Goal: Complete application form

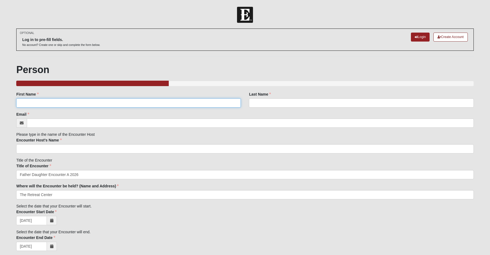
click at [96, 105] on input "First Name" at bounding box center [128, 102] width 225 height 9
type input "[PERSON_NAME]"
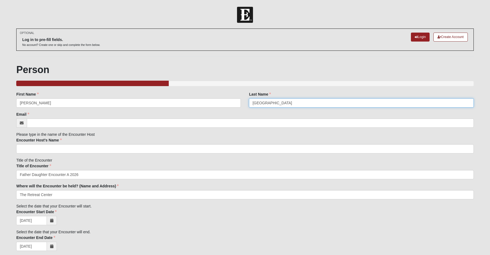
type input "[GEOGRAPHIC_DATA]"
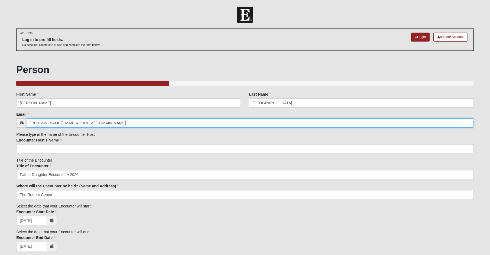
type input "[PERSON_NAME][EMAIL_ADDRESS][DOMAIN_NAME]"
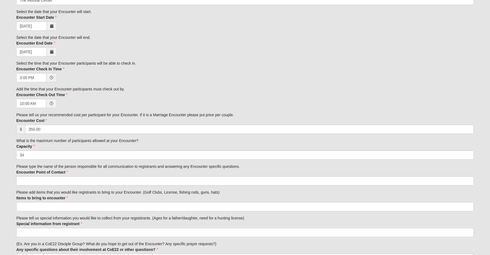
scroll to position [195, 0]
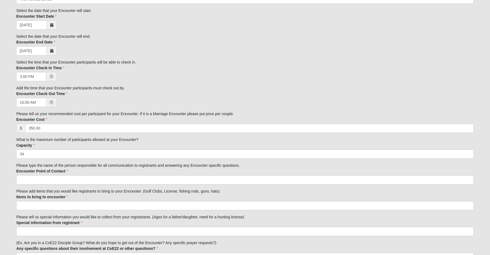
type input "TBD"
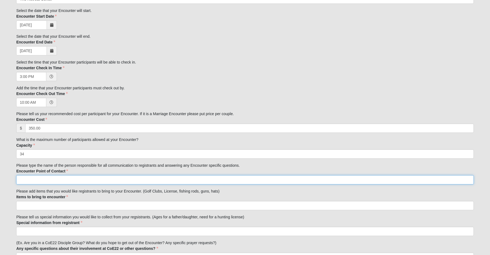
click at [67, 181] on input "Encounter Point of Contact" at bounding box center [245, 179] width 458 height 9
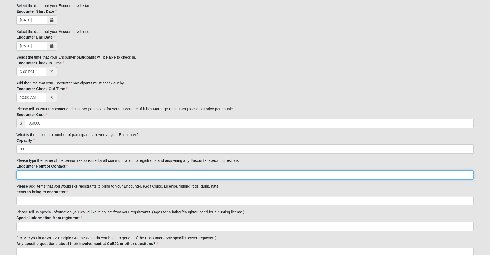
scroll to position [212, 0]
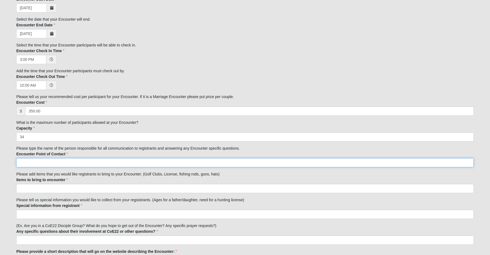
click at [49, 161] on input "Encounter Point of Contact" at bounding box center [245, 162] width 458 height 9
type input "[PERSON_NAME]"
click at [49, 186] on input "Items to bring to encounter" at bounding box center [245, 188] width 458 height 9
click at [49, 188] on input "Items to bring to encounter" at bounding box center [245, 188] width 458 height 9
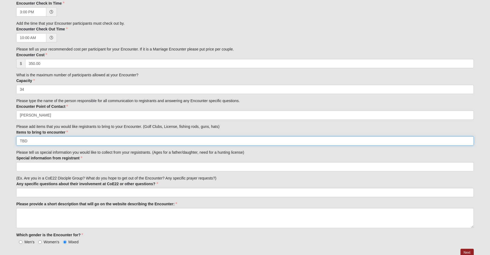
scroll to position [266, 0]
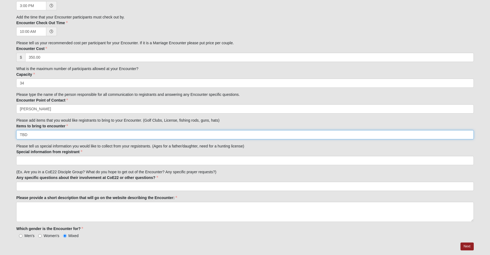
type input "TBD"
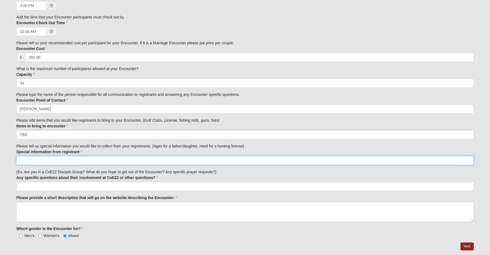
click at [48, 161] on input "Special information from registrant" at bounding box center [245, 160] width 458 height 9
type input "Daughter's age [DEMOGRAPHIC_DATA] years old at the time of the event"
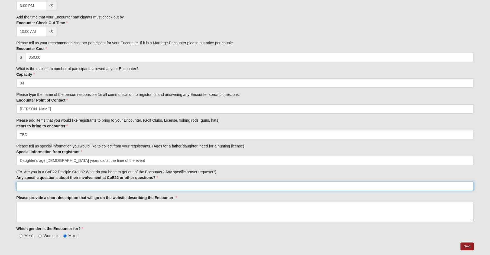
click at [35, 184] on input "Any specific questions about their involvement at CoE22 or other questions?" at bounding box center [245, 185] width 458 height 9
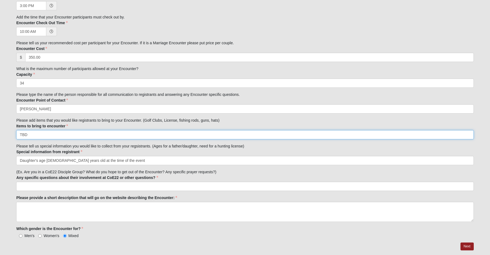
click at [41, 135] on input "TBD" at bounding box center [245, 134] width 458 height 9
type input "C"
type input "Dress clothes for dance, clothes that can get dirty/ruined"
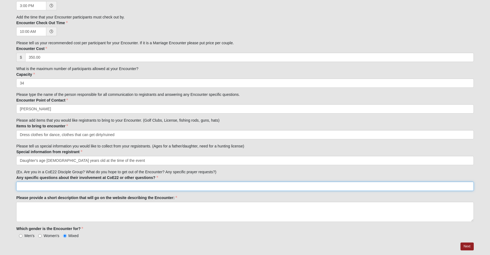
click at [31, 183] on input "Any specific questions about their involvement at CoE22 or other questions?" at bounding box center [245, 185] width 458 height 9
type input "How long have you been attending Eleven22? What campus? Have you been on a Fath…"
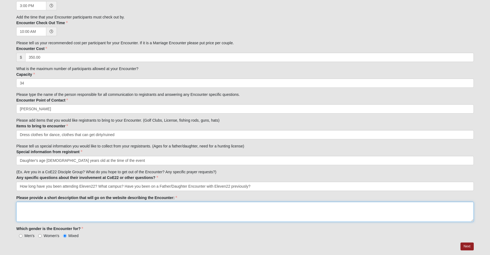
click at [41, 212] on textarea "Please provide a short description that will go on the website describing the E…" at bounding box center [245, 211] width 458 height 20
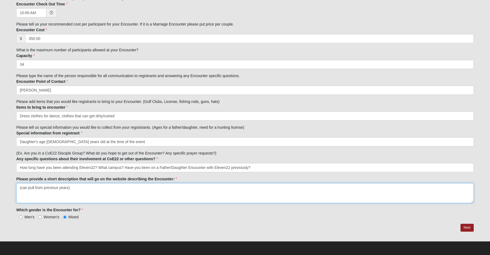
scroll to position [284, 0]
type textarea "(can pull from previous years)"
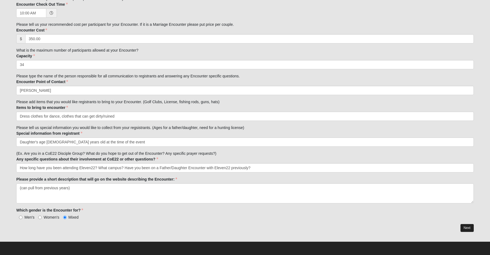
click at [468, 226] on link "Next" at bounding box center [467, 228] width 13 height 8
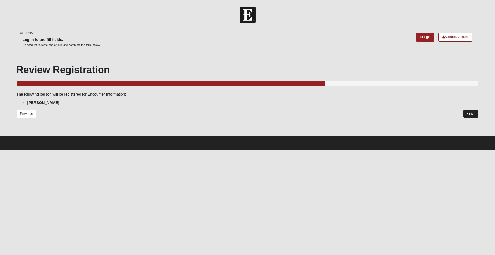
click at [470, 111] on link "Finish" at bounding box center [470, 114] width 15 height 8
